Goal: Task Accomplishment & Management: Manage account settings

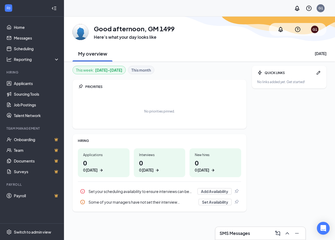
click at [102, 151] on div "Applications 0 0 today" at bounding box center [104, 162] width 52 height 29
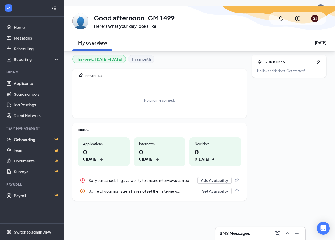
scroll to position [17, 0]
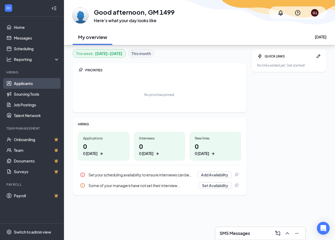
click at [25, 86] on link "Applicants" at bounding box center [37, 83] width 46 height 11
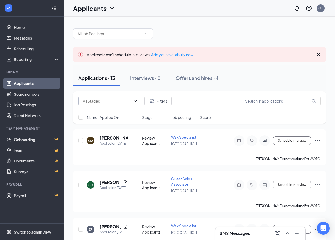
click at [92, 101] on input "text" at bounding box center [107, 101] width 49 height 6
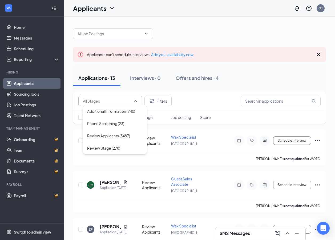
click at [92, 101] on input "text" at bounding box center [107, 101] width 49 height 6
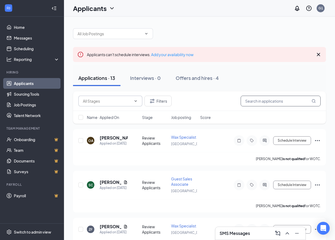
click at [267, 101] on input "text" at bounding box center [281, 101] width 80 height 11
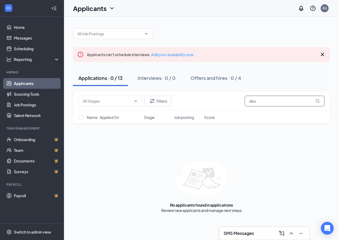
type input "des"
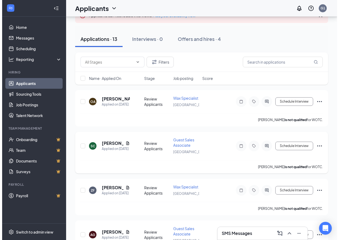
scroll to position [53, 0]
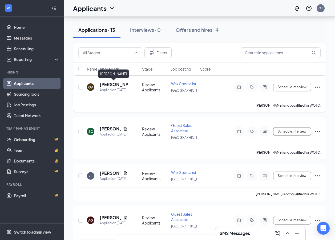
click at [104, 83] on h5 "[PERSON_NAME]" at bounding box center [114, 84] width 28 height 6
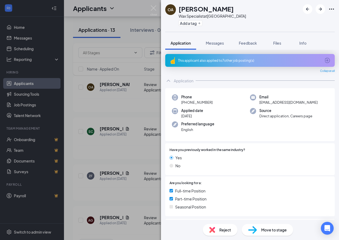
click at [232, 59] on div "This applicant also applied to 7 other job posting(s)" at bounding box center [249, 60] width 143 height 5
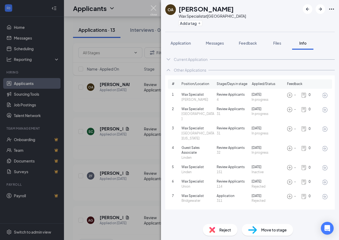
click at [153, 7] on img at bounding box center [153, 10] width 7 height 10
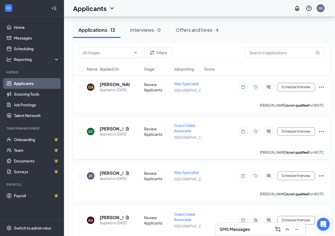
click at [127, 129] on icon "Document" at bounding box center [127, 128] width 4 height 4
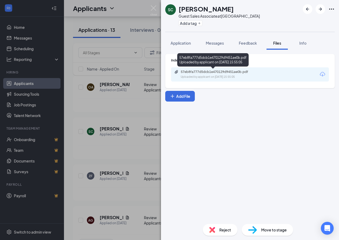
click at [223, 74] on div "57eb8fa777d5dcb1e470129d9451ae0b.pdf Uploaded by applicant on [DATE] 15:55:05" at bounding box center [218, 74] width 86 height 9
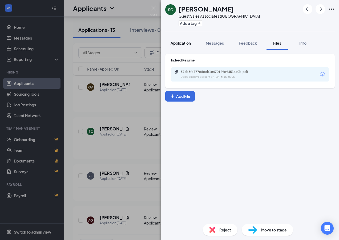
click at [181, 39] on button "Application" at bounding box center [180, 42] width 31 height 13
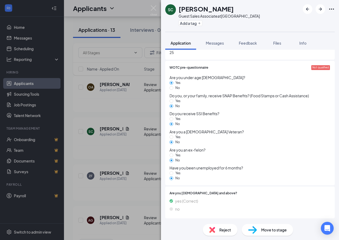
scroll to position [338, 0]
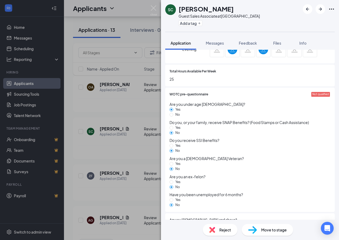
click at [313, 93] on span "Not qualified" at bounding box center [321, 94] width 17 height 4
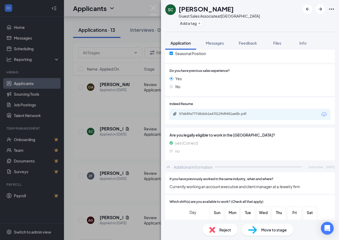
scroll to position [125, 0]
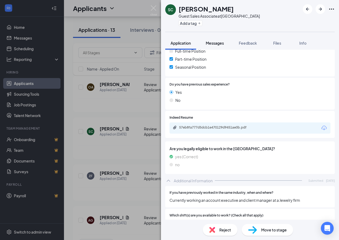
click at [220, 43] on span "Messages" at bounding box center [215, 43] width 18 height 5
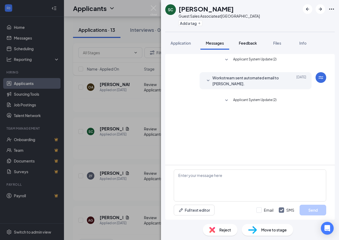
click at [251, 44] on span "Feedback" at bounding box center [248, 43] width 18 height 5
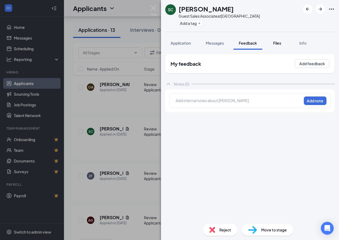
click at [283, 41] on div "Files" at bounding box center [277, 42] width 11 height 5
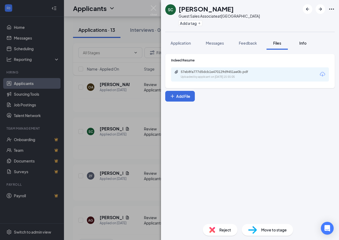
click at [298, 43] on button "Info" at bounding box center [302, 42] width 21 height 13
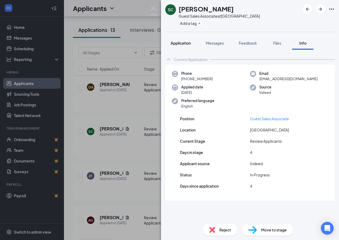
click at [172, 43] on span "Application" at bounding box center [181, 43] width 20 height 5
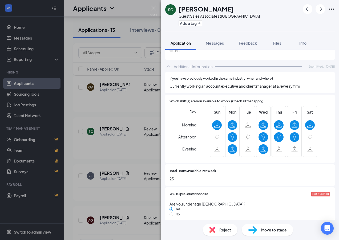
scroll to position [267, 0]
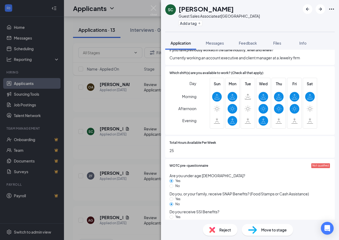
click at [193, 166] on span "WOTC pre-questionnaire" at bounding box center [189, 165] width 39 height 5
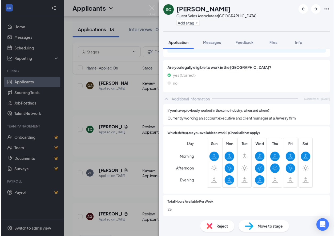
scroll to position [71, 0]
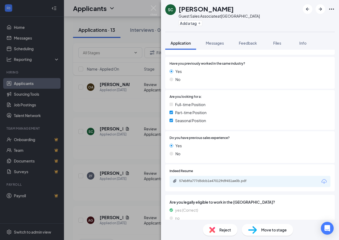
click at [129, 108] on div "SC [PERSON_NAME] Guest Sales Associate at [GEOGRAPHIC_DATA] Add a tag Applicati…" at bounding box center [169, 120] width 339 height 240
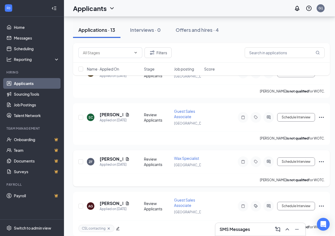
scroll to position [80, 0]
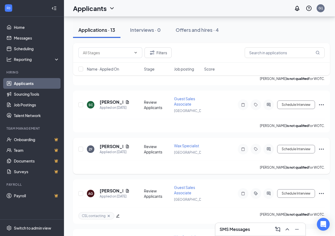
click at [124, 144] on div "[PERSON_NAME]" at bounding box center [115, 146] width 30 height 6
click at [125, 146] on icon "Document" at bounding box center [127, 146] width 4 height 4
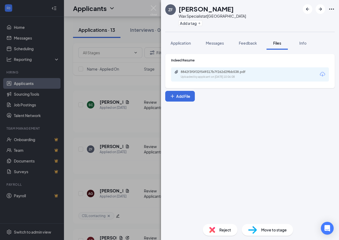
click at [236, 62] on div "Indeed Resume" at bounding box center [250, 60] width 158 height 5
click at [229, 76] on div "Uploaded by applicant on [DATE] 10:06:08" at bounding box center [221, 77] width 80 height 4
click at [127, 72] on div "ZF [PERSON_NAME] Wax Specialist at [GEOGRAPHIC_DATA] Add a tag Application Mess…" at bounding box center [169, 120] width 339 height 240
